Goal: Task Accomplishment & Management: Use online tool/utility

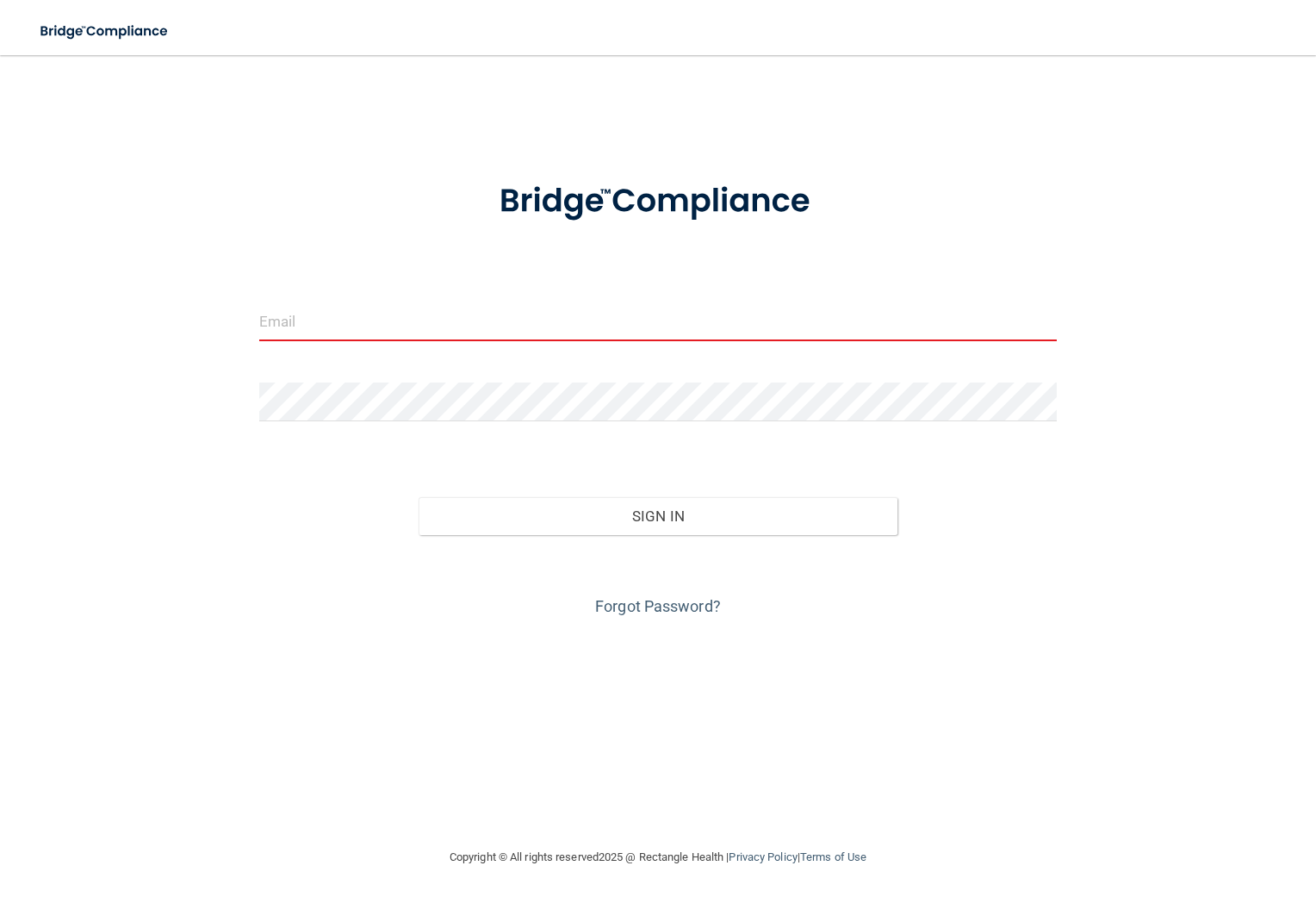
type input "[EMAIL_ADDRESS][DOMAIN_NAME]"
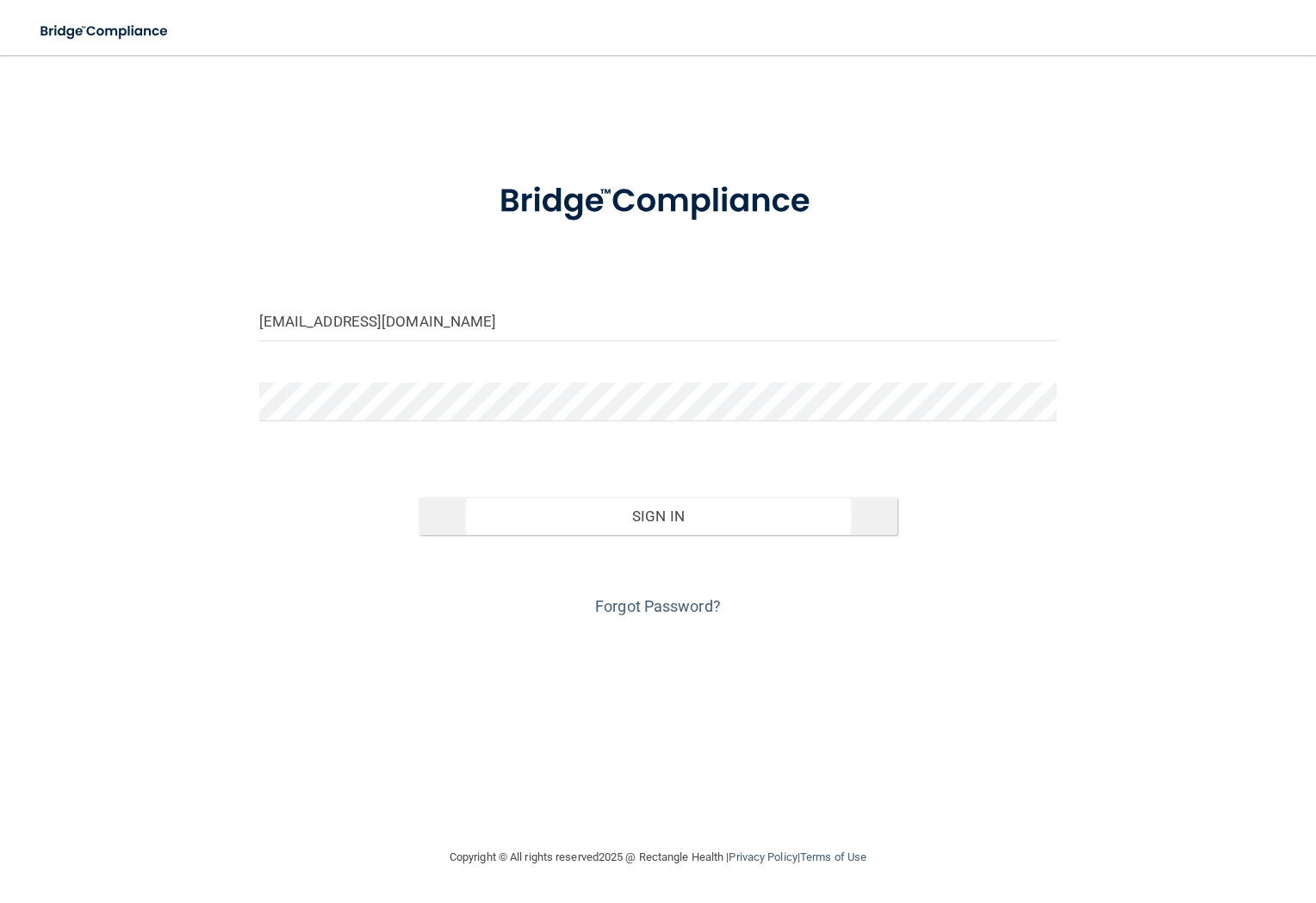
click at [723, 522] on button "Sign In" at bounding box center [658, 516] width 479 height 38
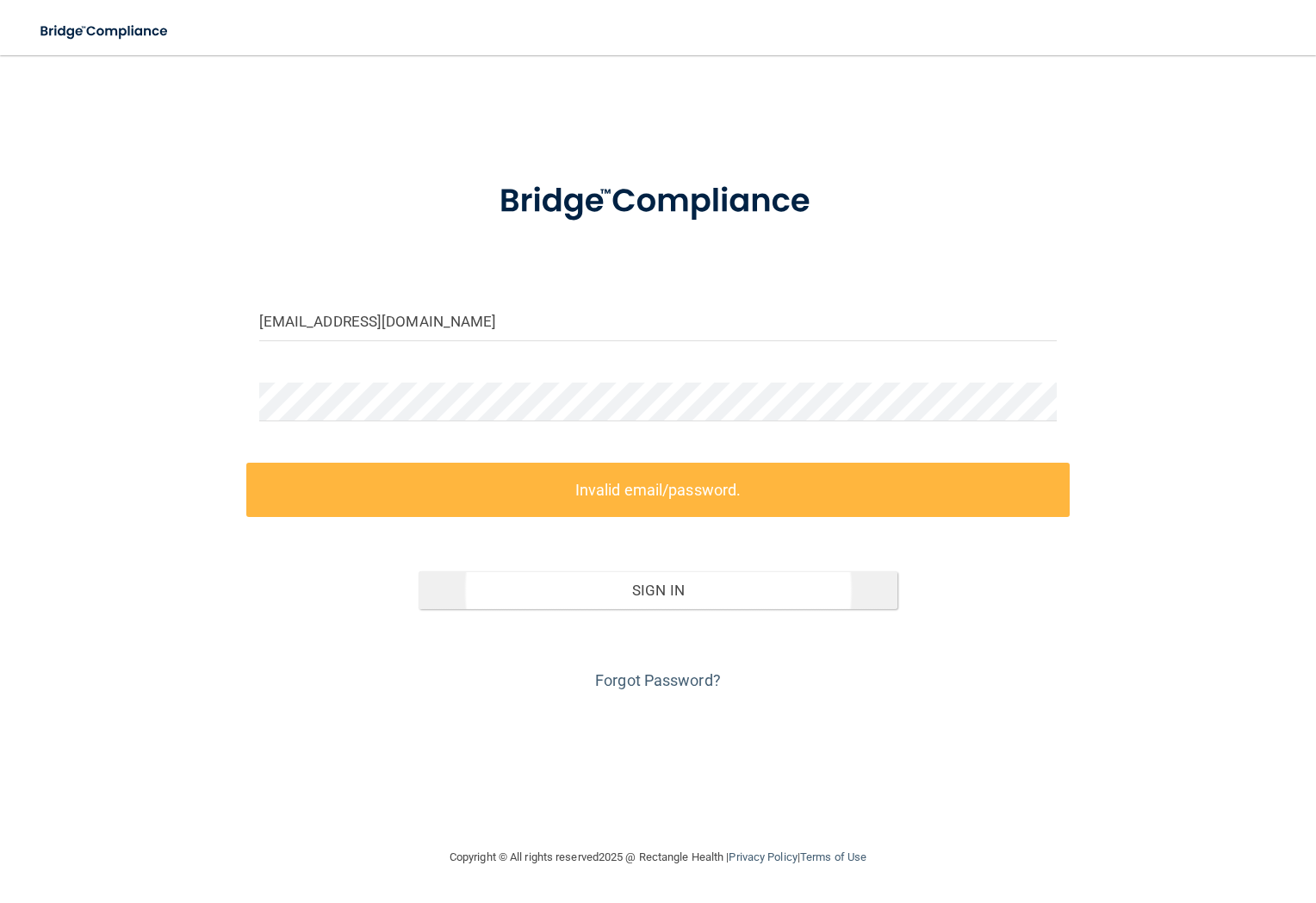
click at [639, 602] on button "Sign In" at bounding box center [658, 590] width 479 height 38
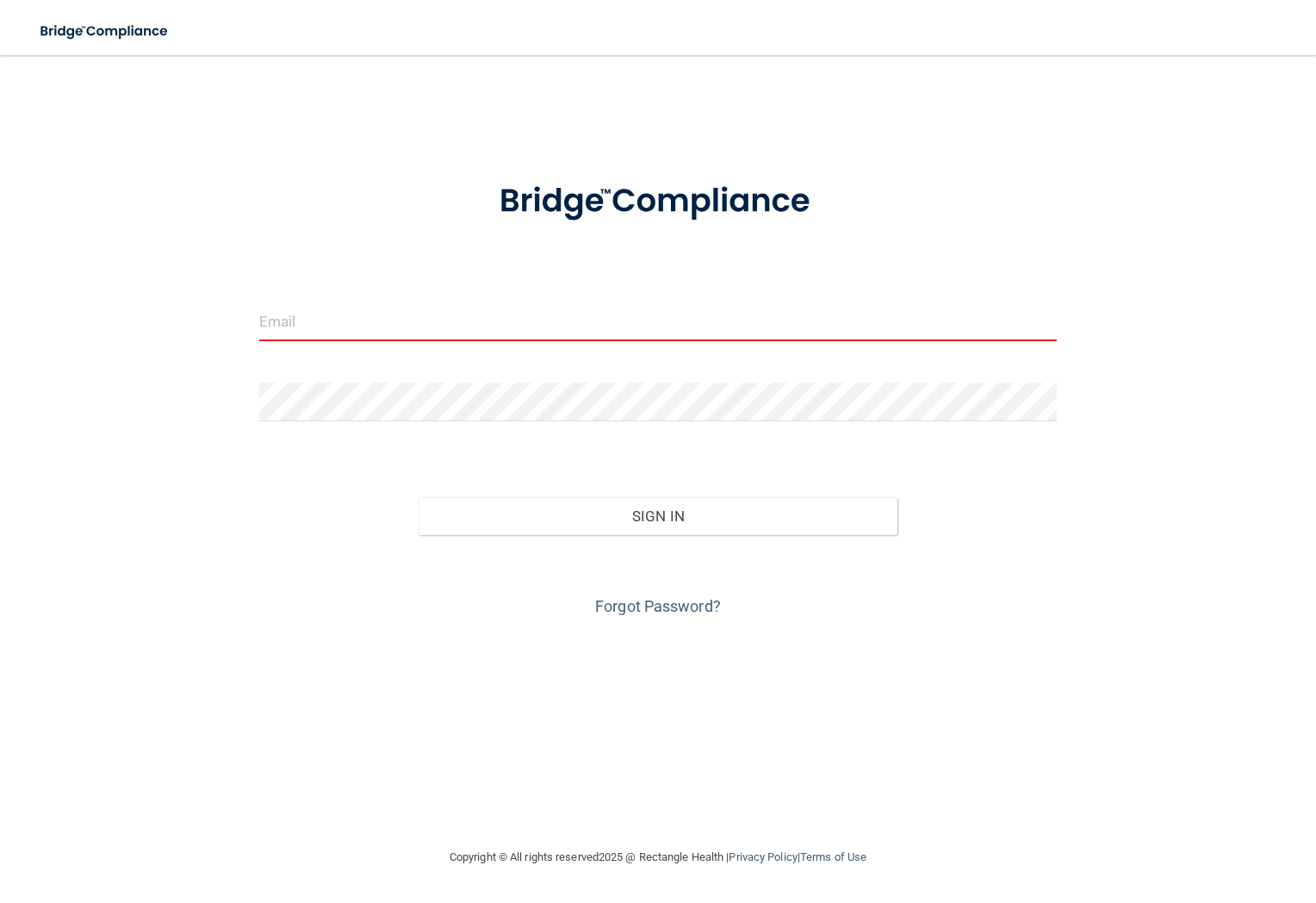
type input "[EMAIL_ADDRESS][DOMAIN_NAME]"
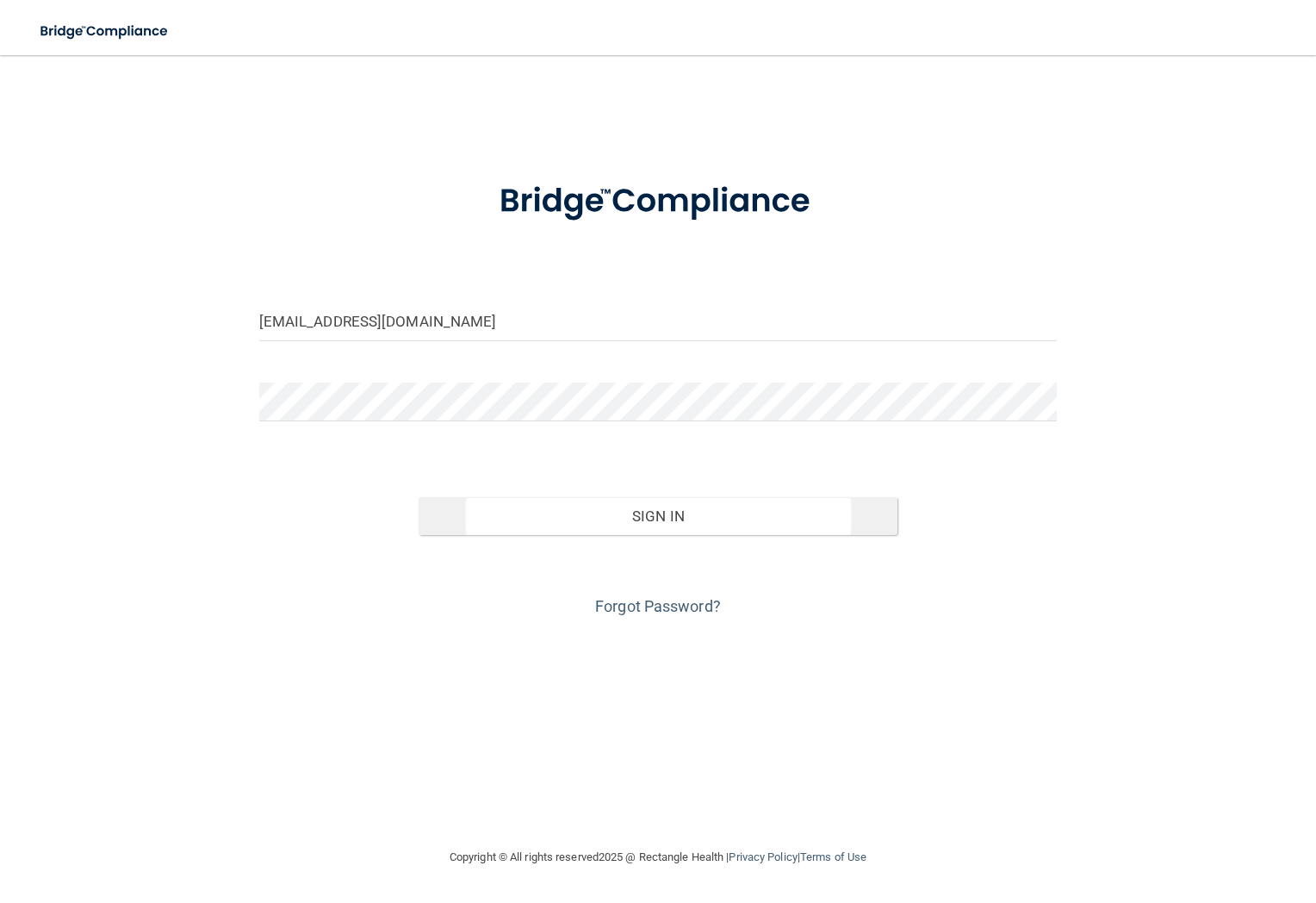
click at [727, 503] on button "Sign In" at bounding box center [658, 516] width 479 height 38
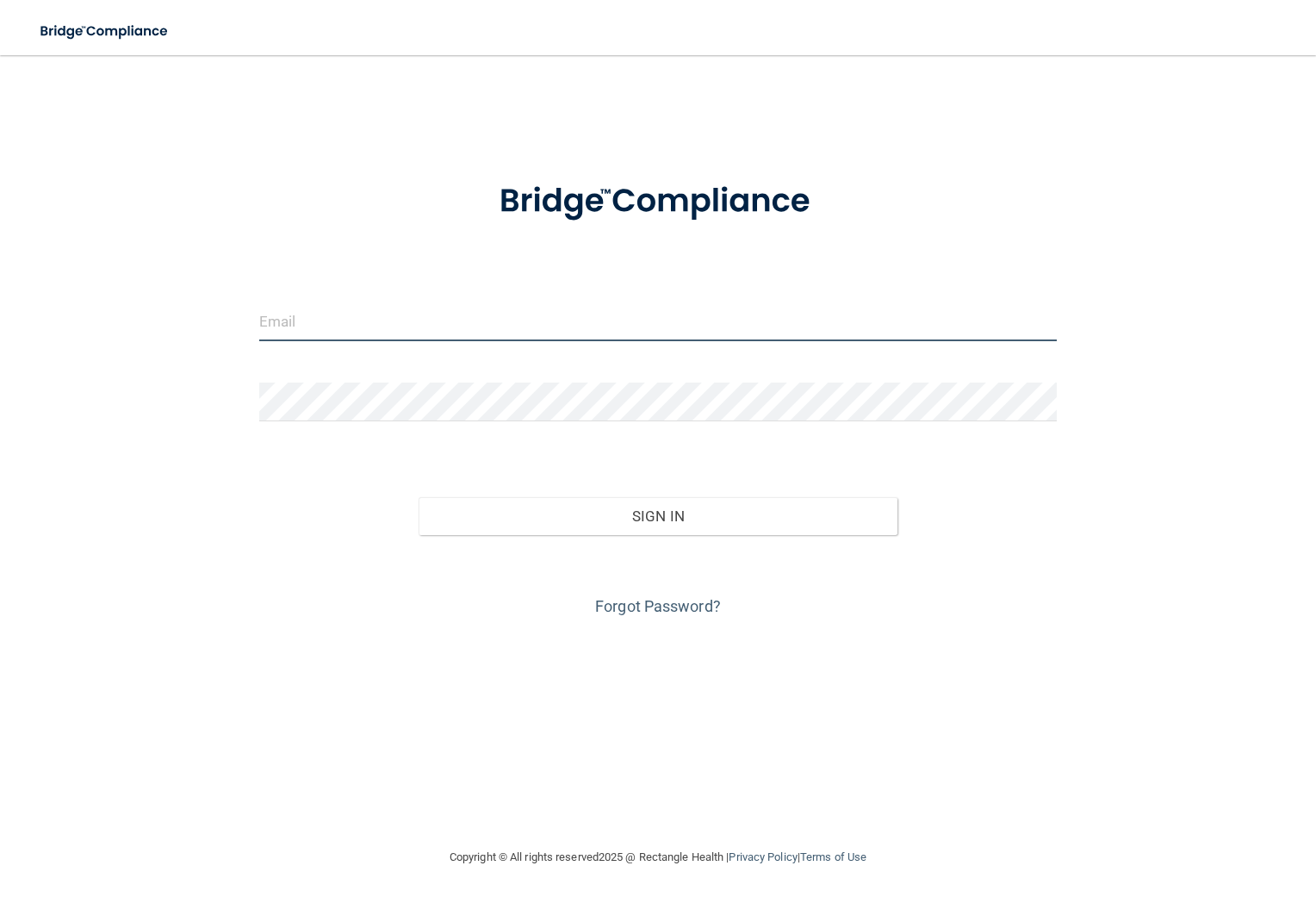
type input "[EMAIL_ADDRESS][DOMAIN_NAME]"
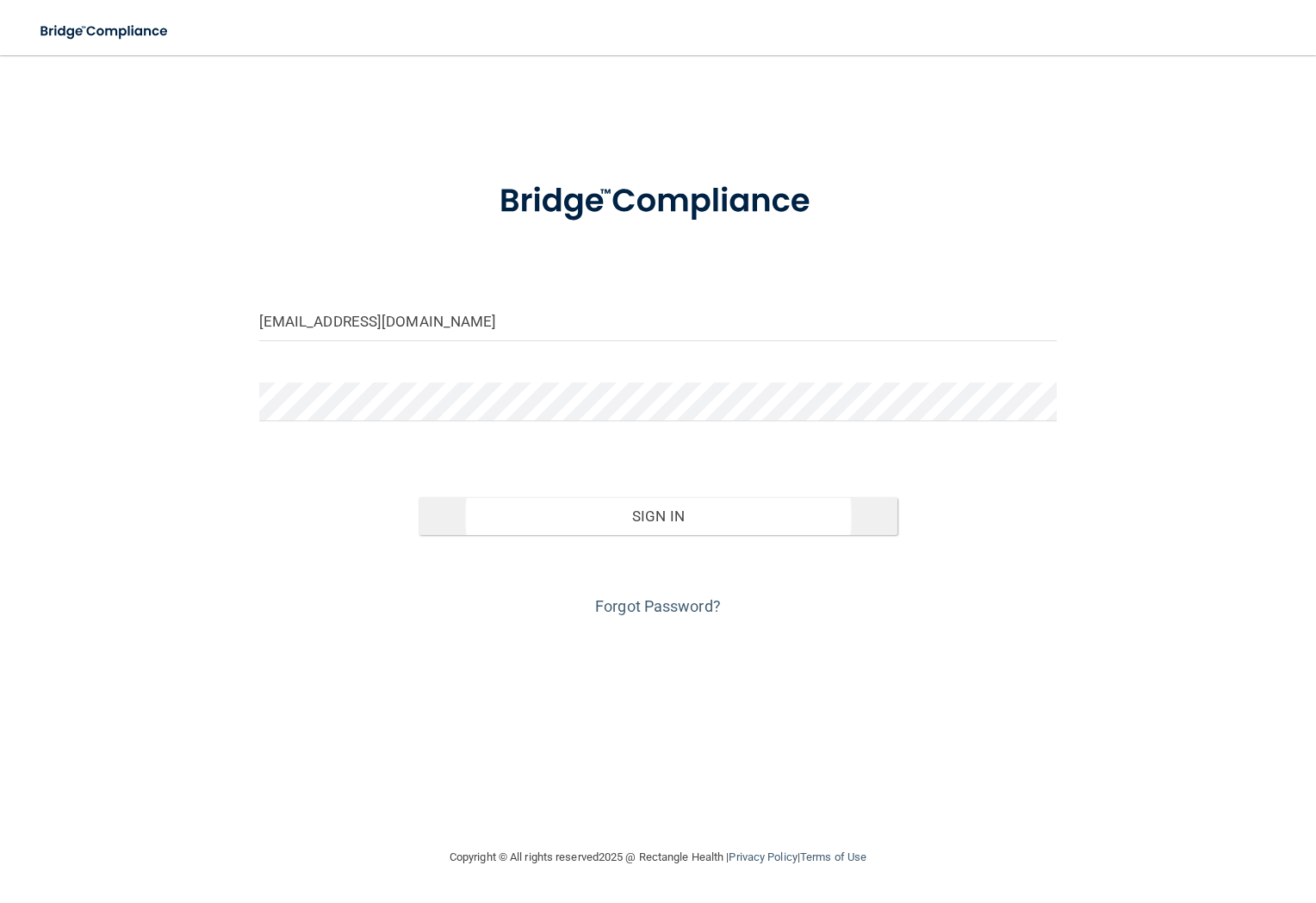
click at [676, 520] on button "Sign In" at bounding box center [658, 516] width 479 height 38
